Goal: Find specific page/section: Find specific page/section

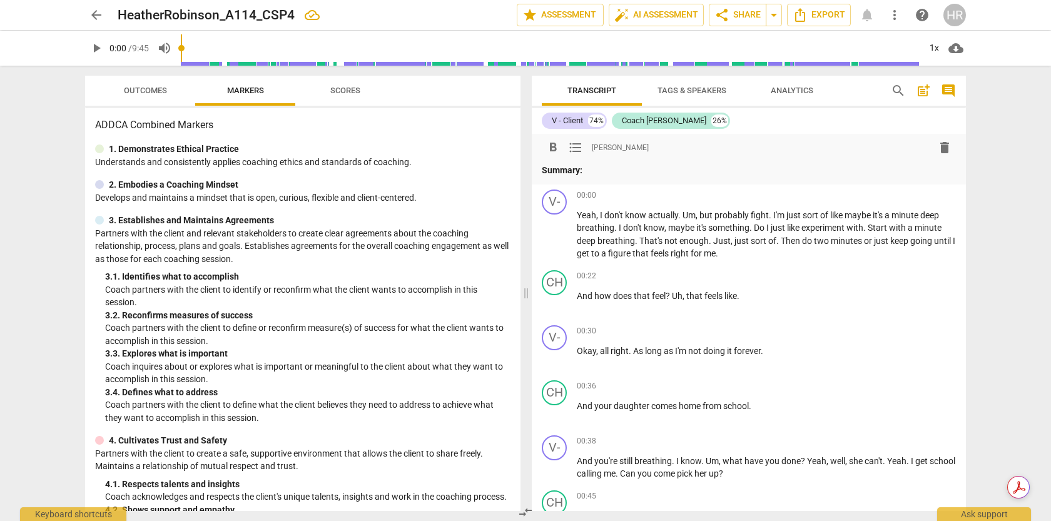
drag, startPoint x: 577, startPoint y: 214, endPoint x: 633, endPoint y: 167, distance: 73.7
click at [633, 167] on div "format_bold format_list_bulleted Heather Robinson delete Summary: V- play_arrow…" at bounding box center [749, 322] width 434 height 377
click at [99, 12] on span "arrow_back" at bounding box center [96, 15] width 15 height 15
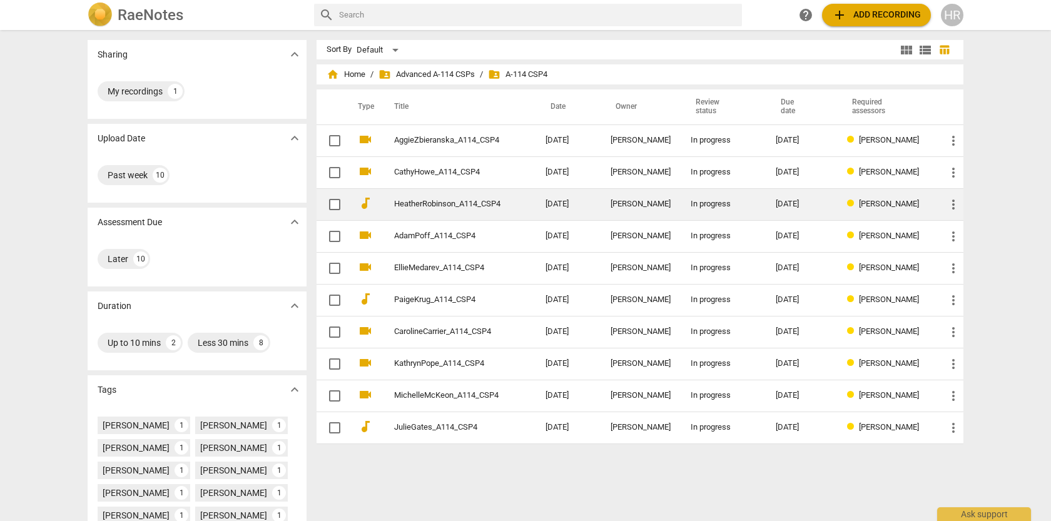
click at [389, 201] on td "HeatherRobinson_A114_CSP4" at bounding box center [457, 204] width 156 height 32
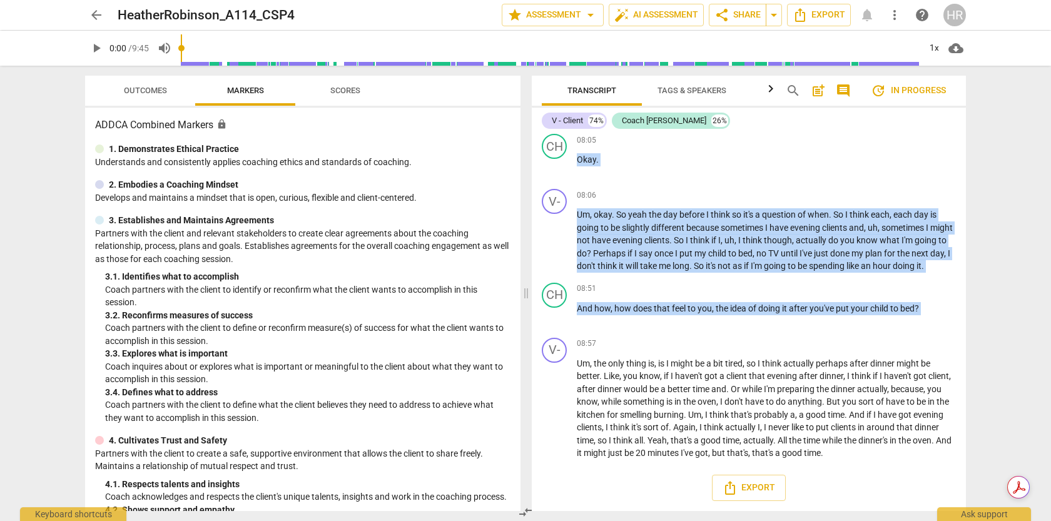
scroll to position [3910, 0]
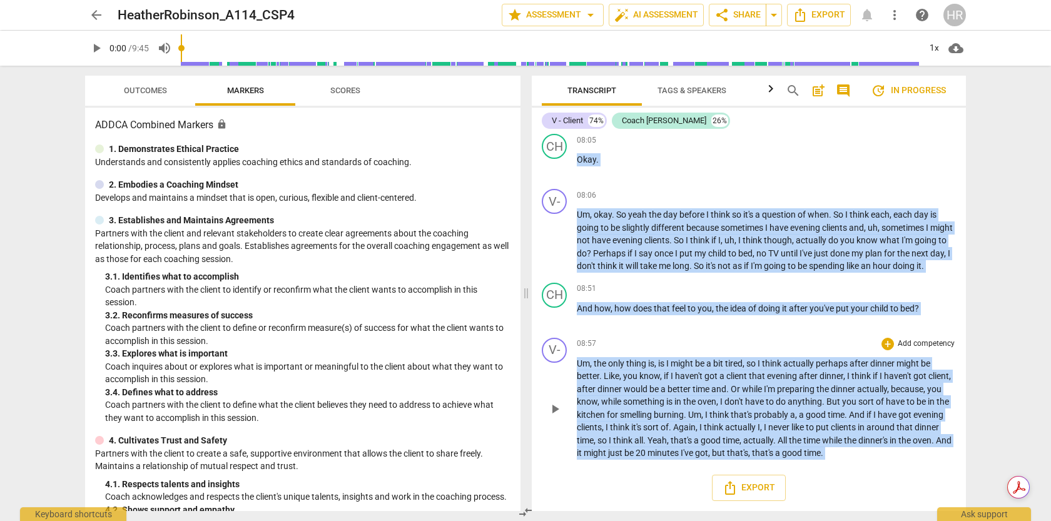
drag, startPoint x: 533, startPoint y: 156, endPoint x: 927, endPoint y: 460, distance: 498.4
click at [927, 460] on div "V- play_arrow pause 00:00 + Add competency keyboard_arrow_right Yeah , I don't …" at bounding box center [749, 322] width 434 height 377
copy div "search post_add comment update In progress V - Client 74% Coach [PERSON_NAME] 2…"
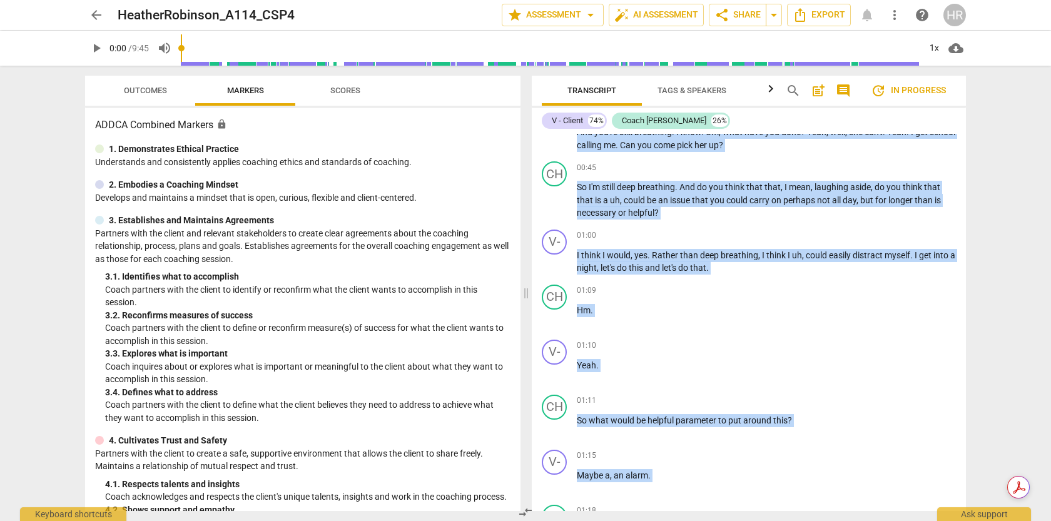
scroll to position [0, 0]
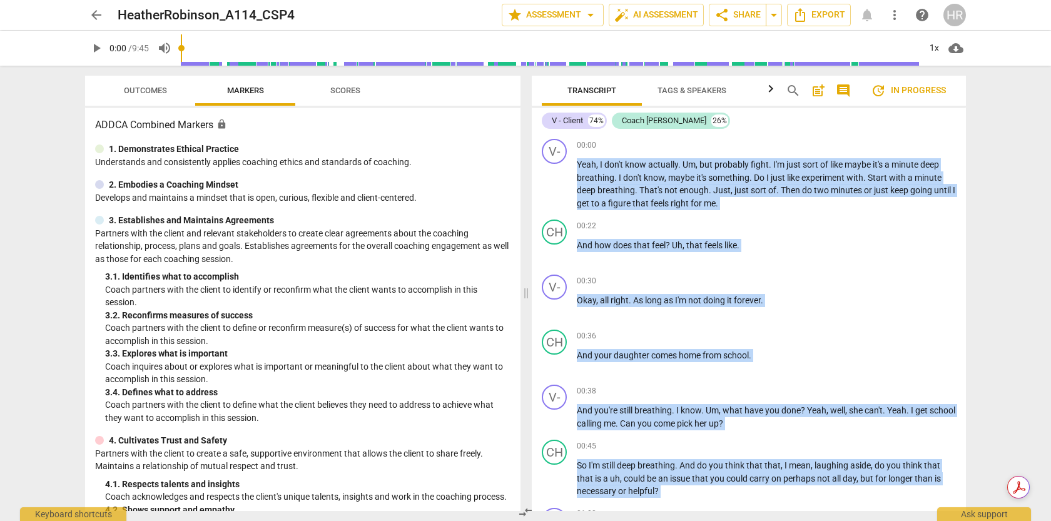
click at [94, 8] on span "arrow_back" at bounding box center [96, 15] width 15 height 15
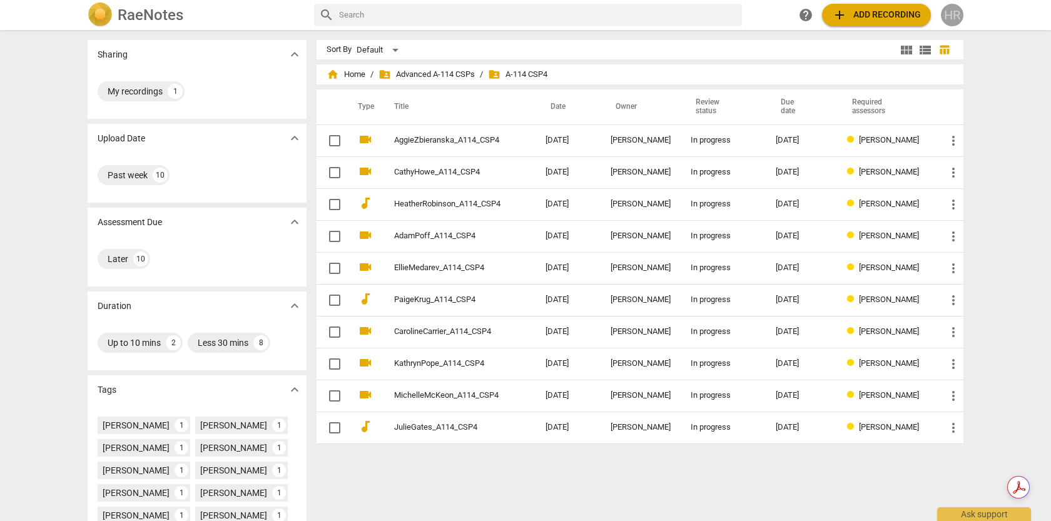
click at [956, 17] on div "HR" at bounding box center [951, 15] width 23 height 23
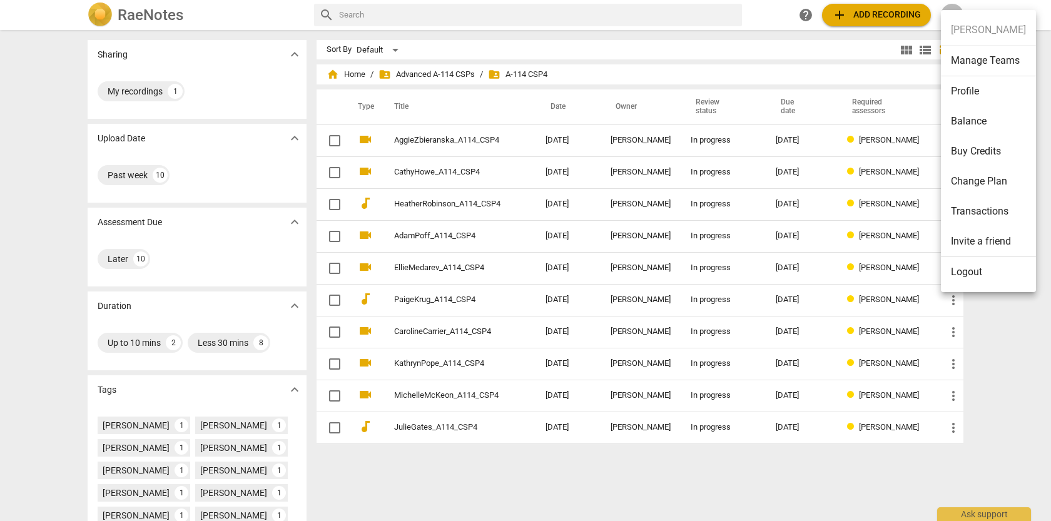
click at [352, 74] on div at bounding box center [525, 260] width 1051 height 521
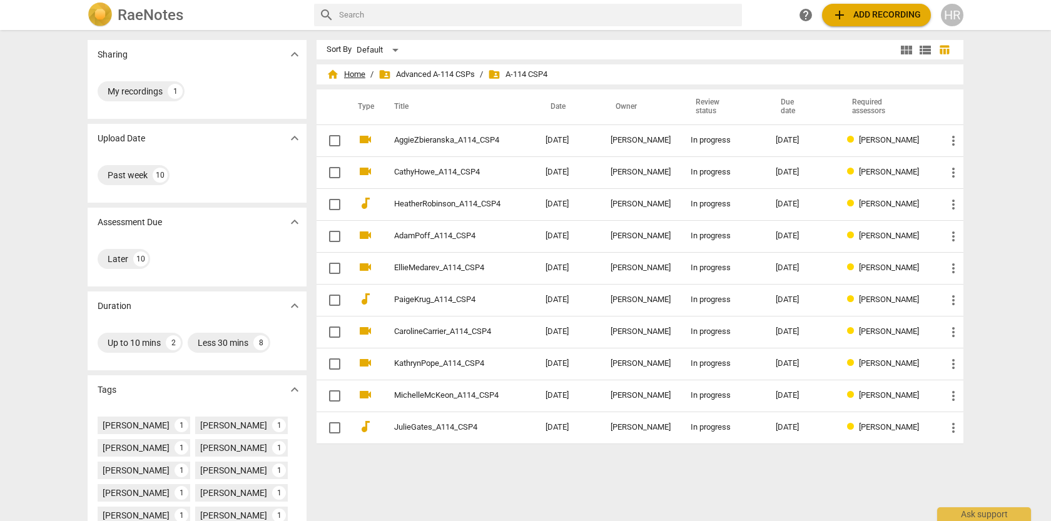
click at [338, 75] on span "home Home" at bounding box center [345, 74] width 39 height 13
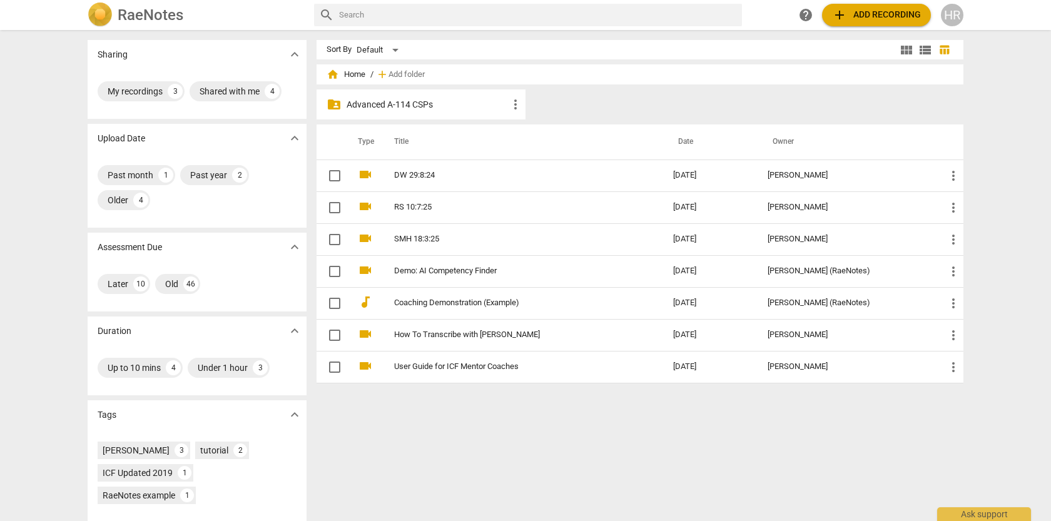
click at [353, 77] on span "home Home" at bounding box center [345, 74] width 39 height 13
click at [360, 74] on span "home Home" at bounding box center [345, 74] width 39 height 13
click at [147, 15] on h2 "RaeNotes" at bounding box center [151, 15] width 66 height 18
click at [900, 51] on span "view_module" at bounding box center [906, 50] width 15 height 15
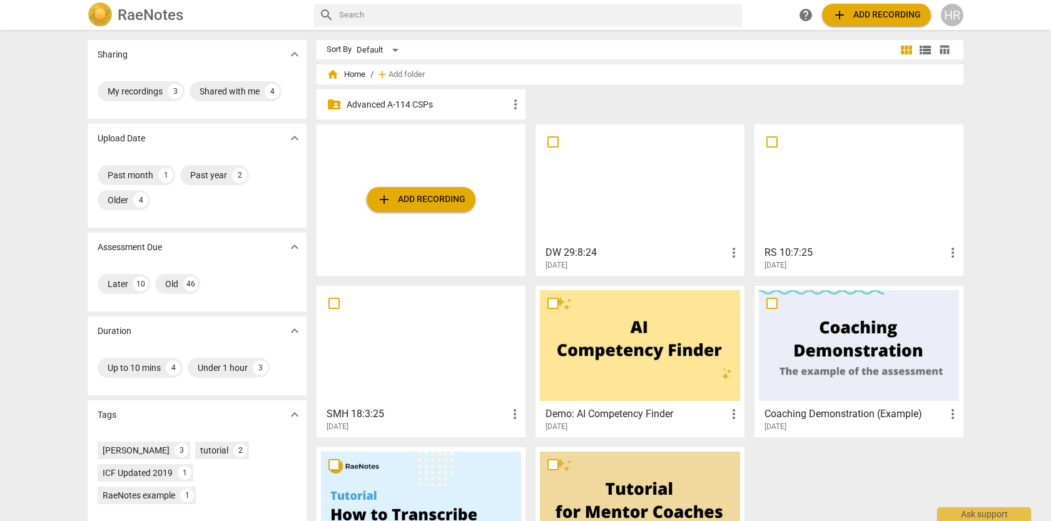
click at [630, 191] on div at bounding box center [640, 184] width 200 height 111
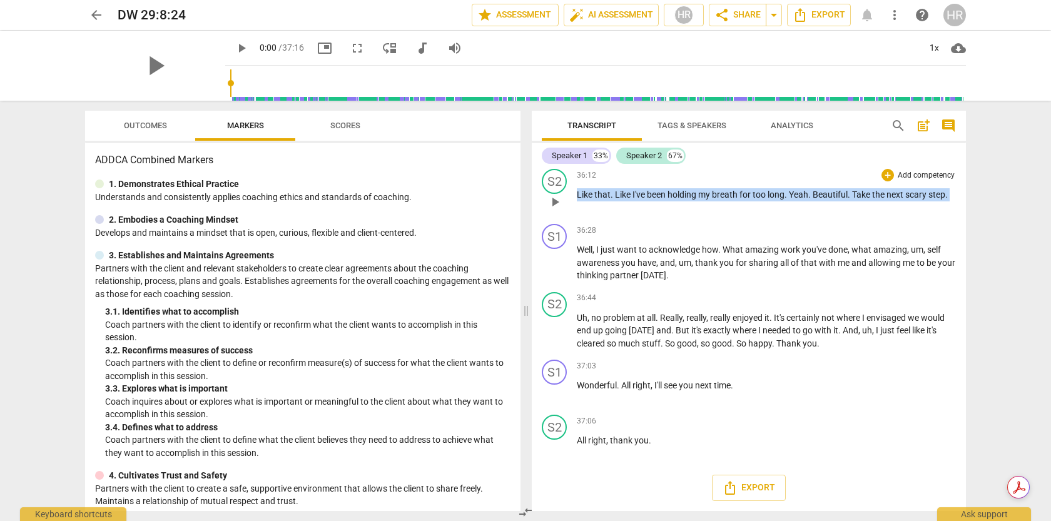
scroll to position [10140, 0]
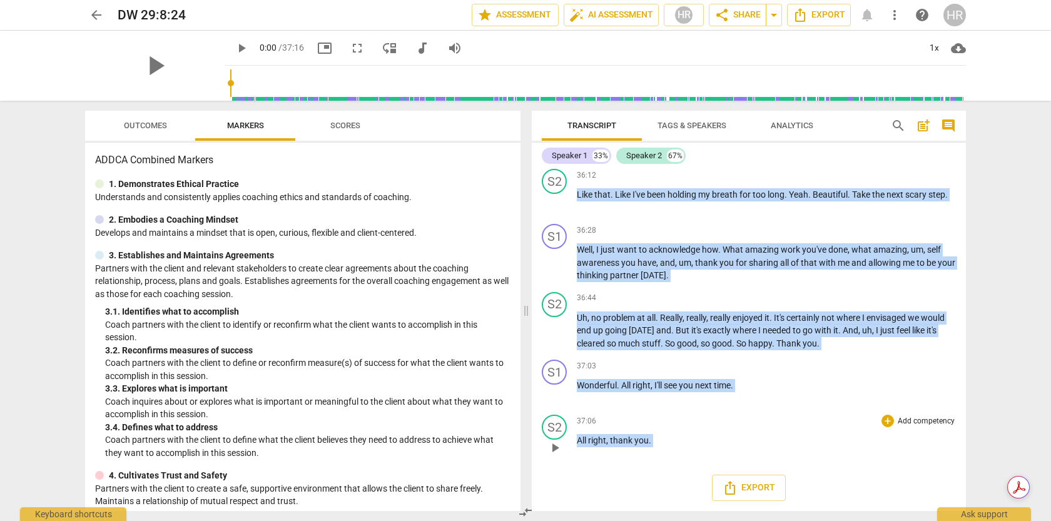
drag, startPoint x: 574, startPoint y: 195, endPoint x: 662, endPoint y: 460, distance: 278.6
click at [662, 460] on div "S1 play_arrow pause 00:06 + Add competency keyboard_arrow_right Hi , [PERSON_NA…" at bounding box center [749, 340] width 434 height 342
copy div "search post_add comment Speaker 1 33% Speaker 2 67% S1 play_arrow pause 00:06 +…"
